Goal: Find specific page/section: Find specific page/section

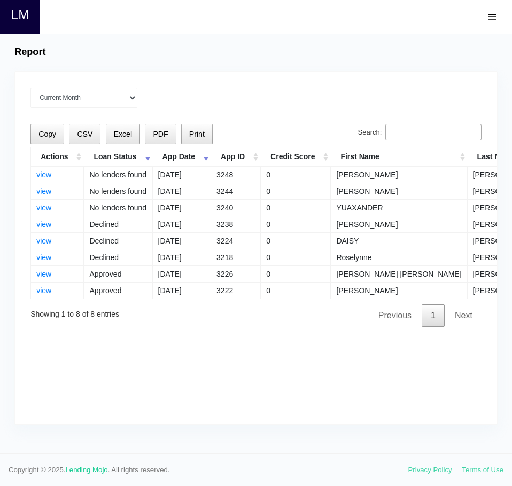
click at [422, 126] on input "Search:" at bounding box center [433, 132] width 96 height 17
paste input "[PERSON_NAME]"
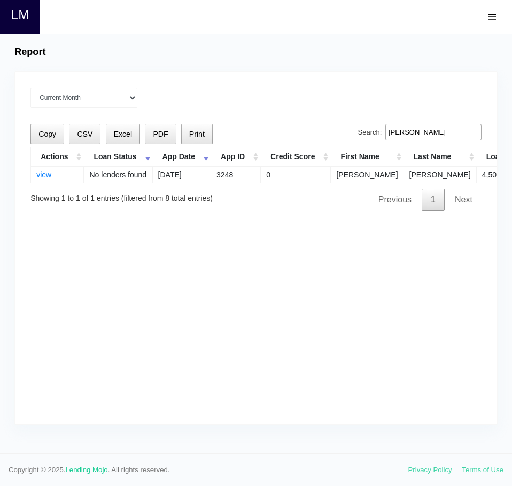
type input "[PERSON_NAME]"
click at [379, 105] on div "Current Month Aug 2025 Jul 2025 Jun 2025 May 2025 Apr 2025 All time" at bounding box center [255, 98] width 451 height 20
click at [42, 174] on link "view" at bounding box center [43, 174] width 15 height 9
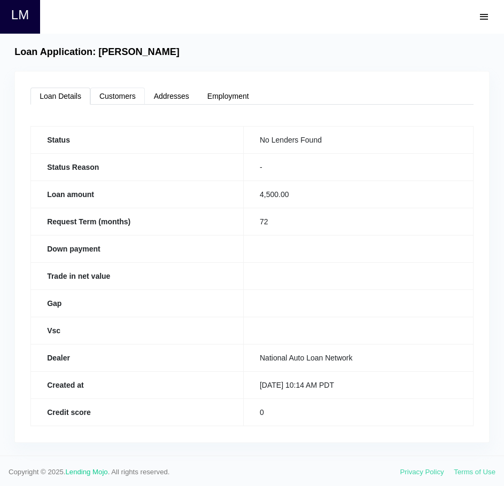
click at [118, 96] on link "Customers" at bounding box center [117, 96] width 54 height 17
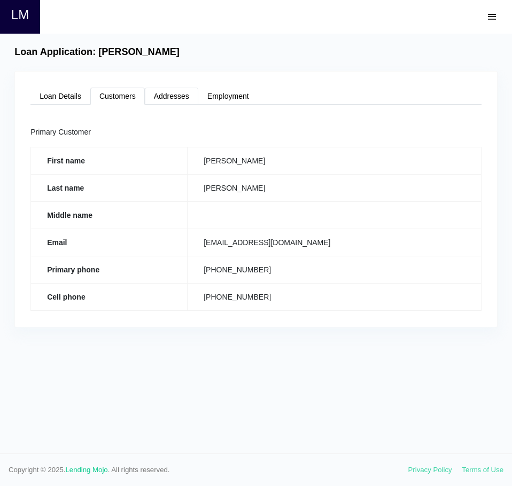
click at [170, 99] on link "Addresses" at bounding box center [171, 96] width 53 height 17
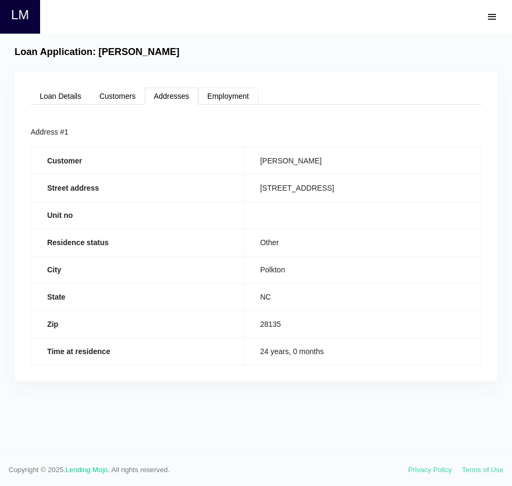
click at [219, 93] on link "Employment" at bounding box center [228, 96] width 60 height 17
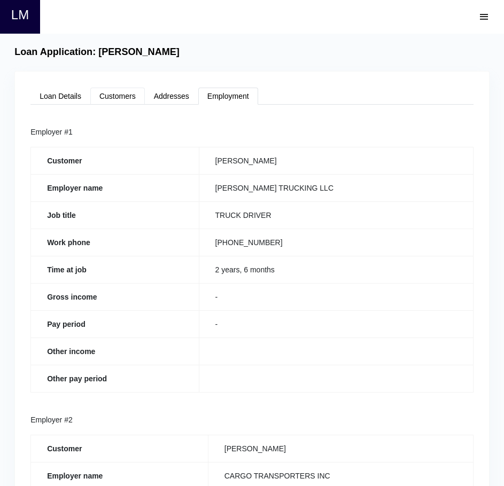
click at [90, 95] on link "Customers" at bounding box center [117, 96] width 54 height 17
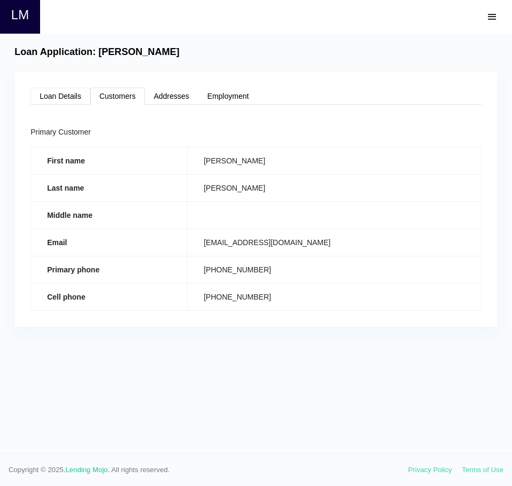
click at [74, 92] on link "Loan Details" at bounding box center [60, 96] width 60 height 17
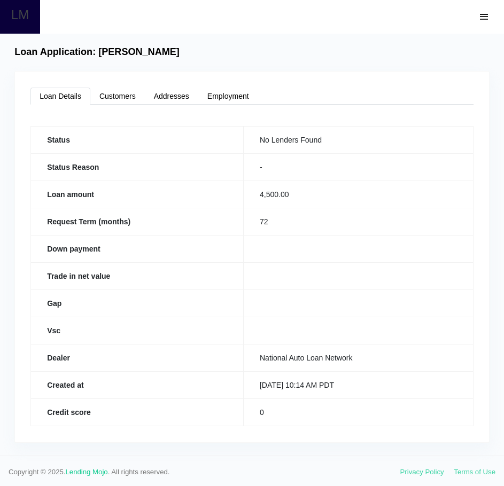
click at [23, 11] on link "LM" at bounding box center [20, 17] width 18 height 34
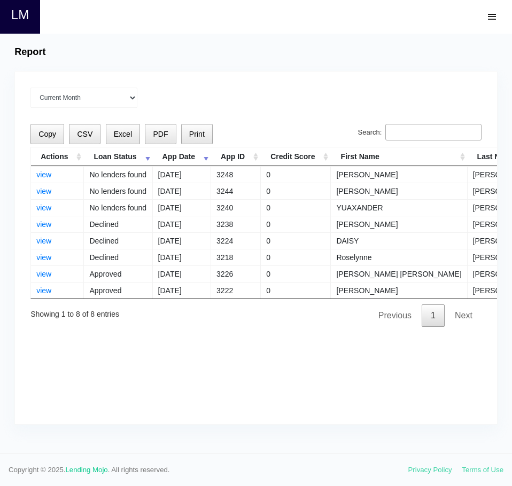
click at [202, 387] on div "Current Month [DATE] [DATE] [DATE] [DATE] [DATE] All time Loading Copy CSV Exce…" at bounding box center [256, 248] width 482 height 352
